Goal: Use online tool/utility: Utilize a website feature to perform a specific function

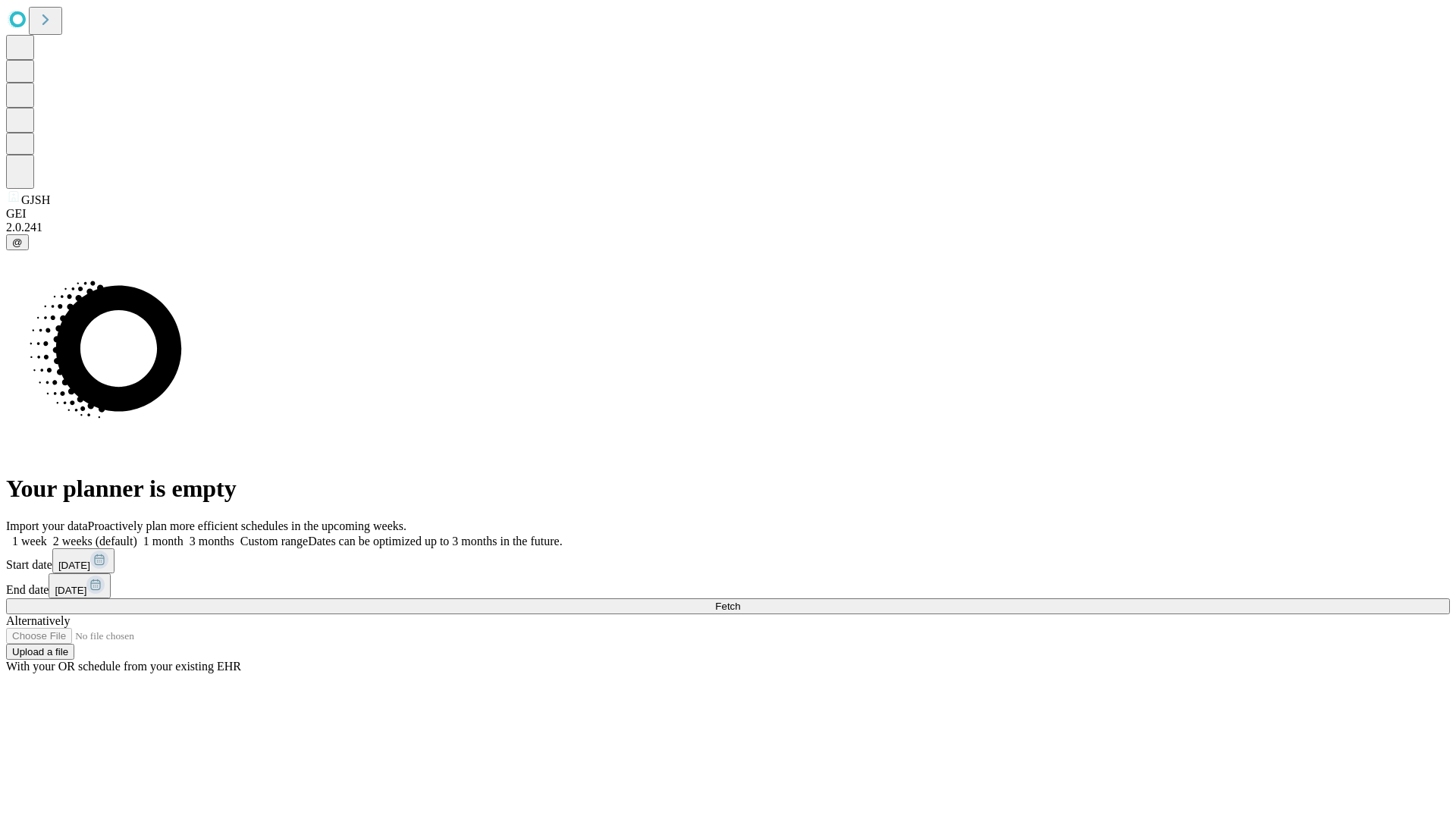
click at [740, 601] on span "Fetch" at bounding box center [727, 606] width 25 height 12
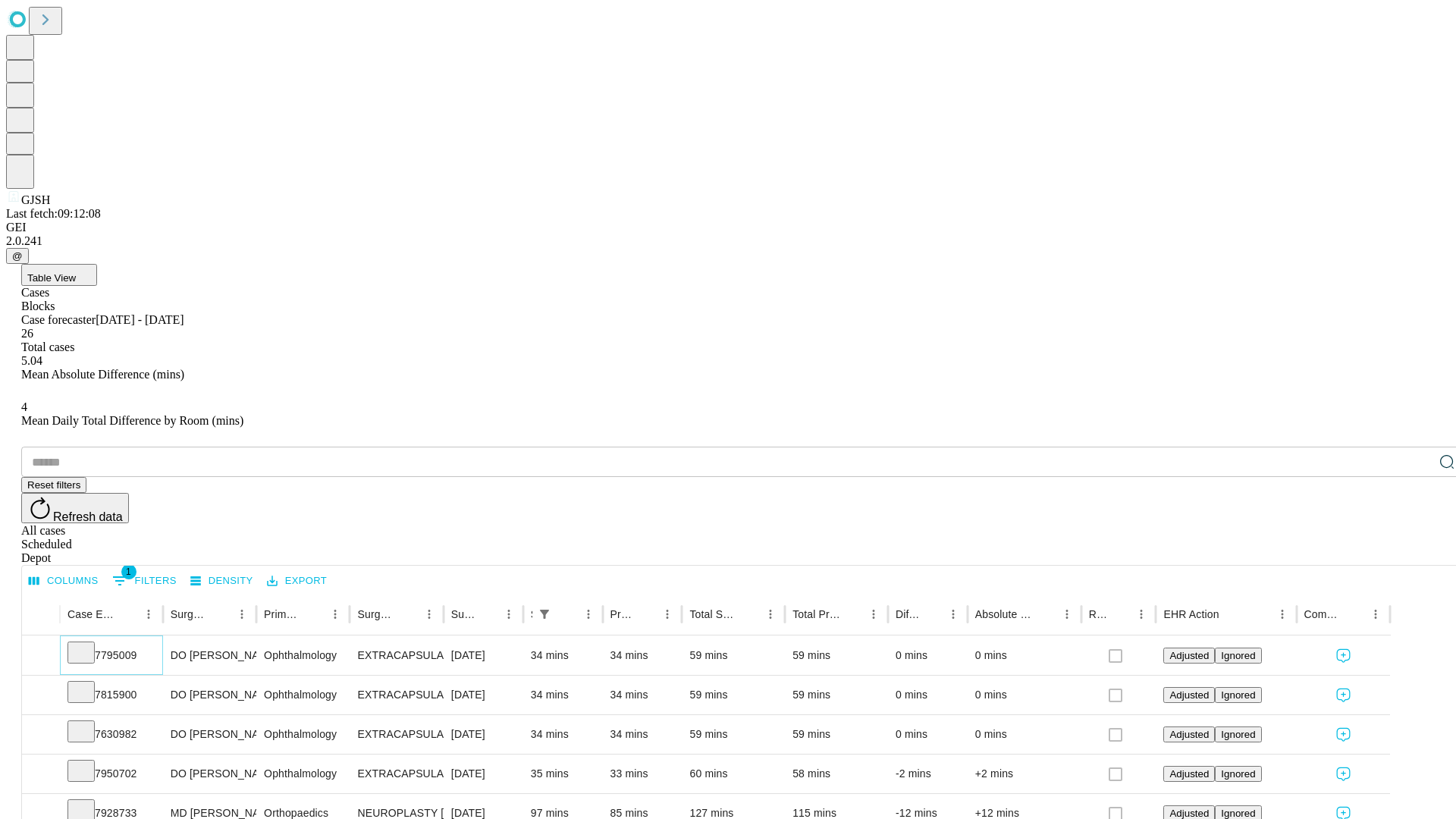
click at [89, 644] on icon at bounding box center [81, 651] width 15 height 15
